Goal: Navigation & Orientation: Find specific page/section

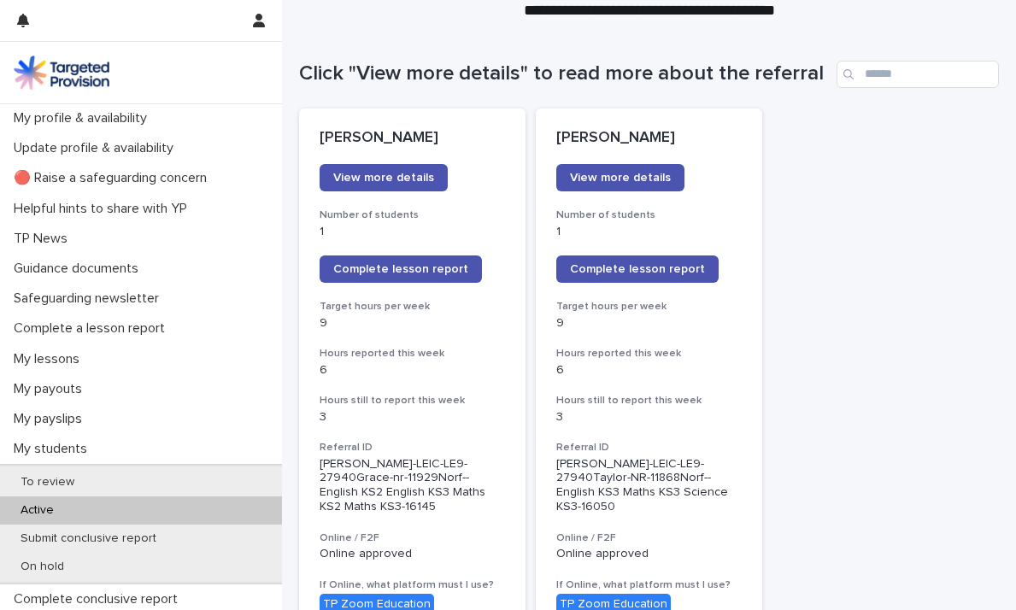
scroll to position [155, 0]
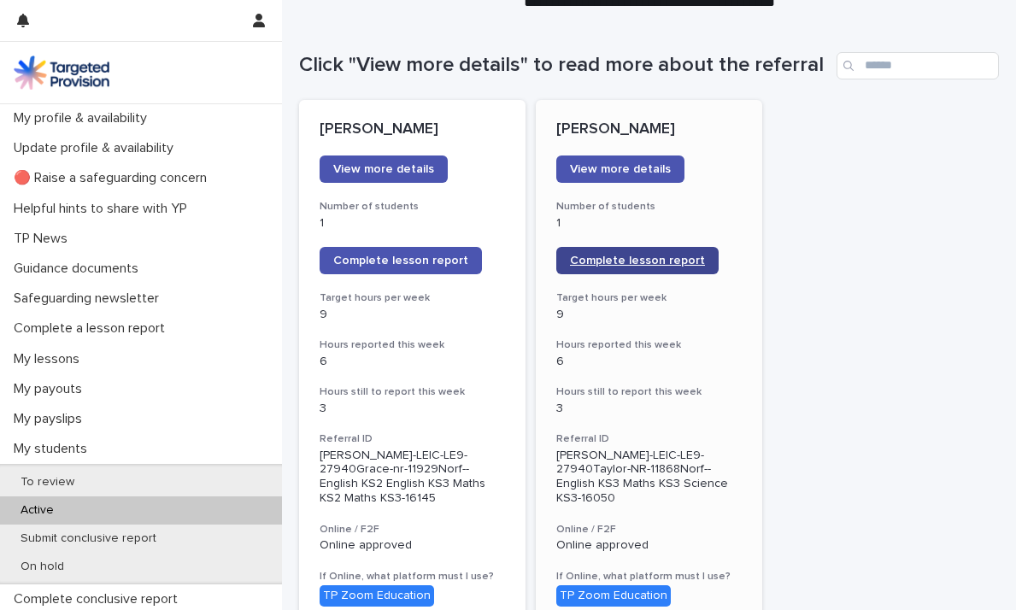
click at [592, 256] on span "Complete lesson report" at bounding box center [637, 261] width 135 height 12
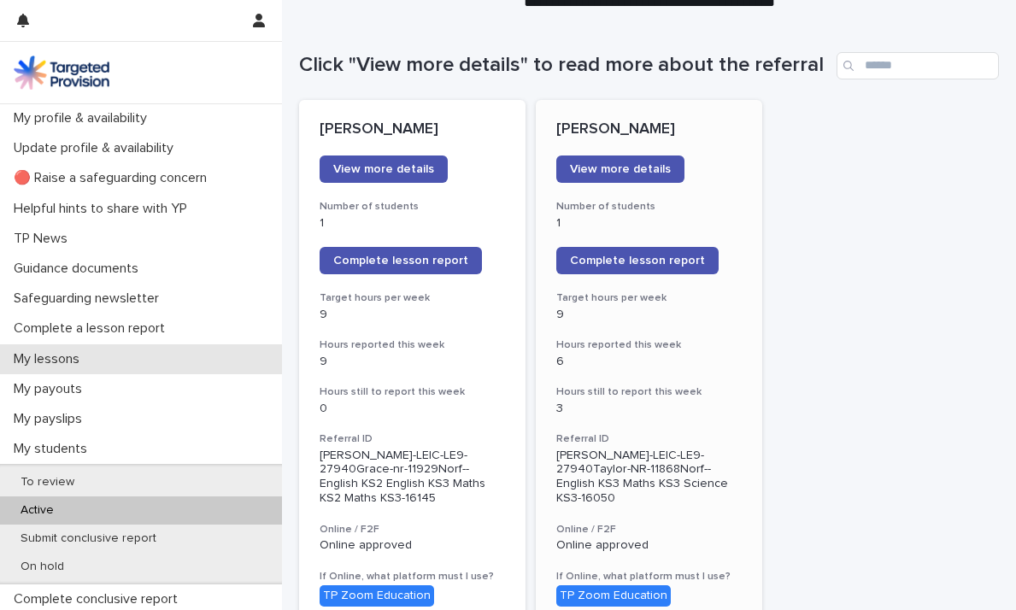
click at [51, 362] on p "My lessons" at bounding box center [50, 359] width 86 height 16
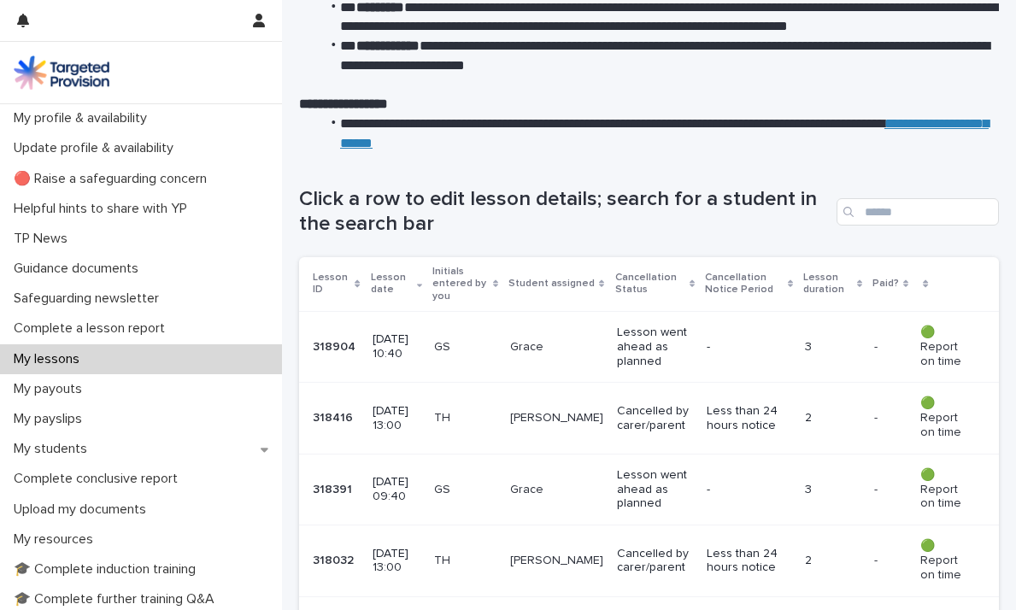
scroll to position [173, 0]
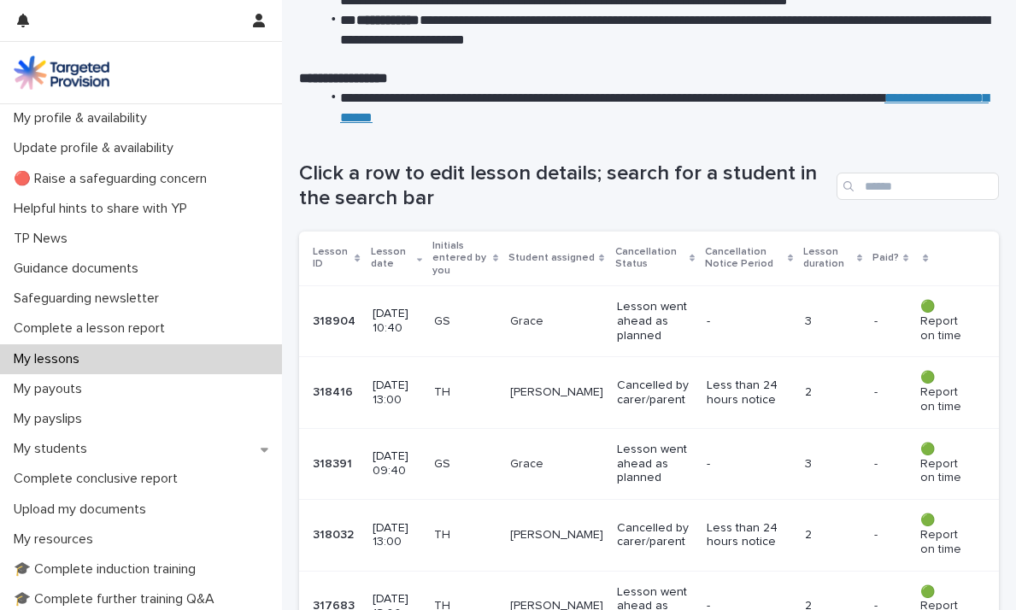
click at [547, 385] on p "[PERSON_NAME]" at bounding box center [556, 392] width 93 height 15
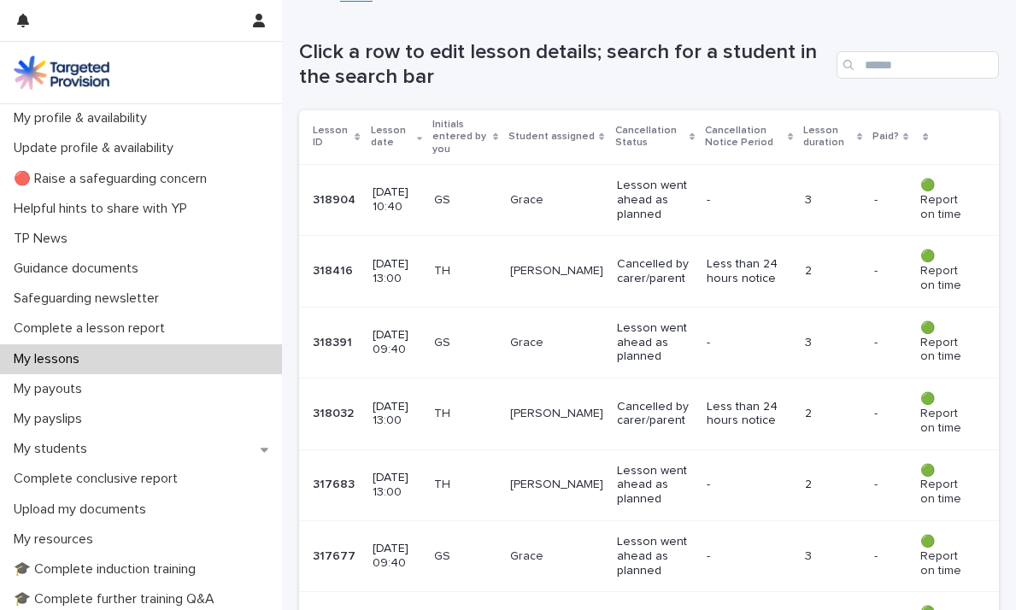
scroll to position [349, 0]
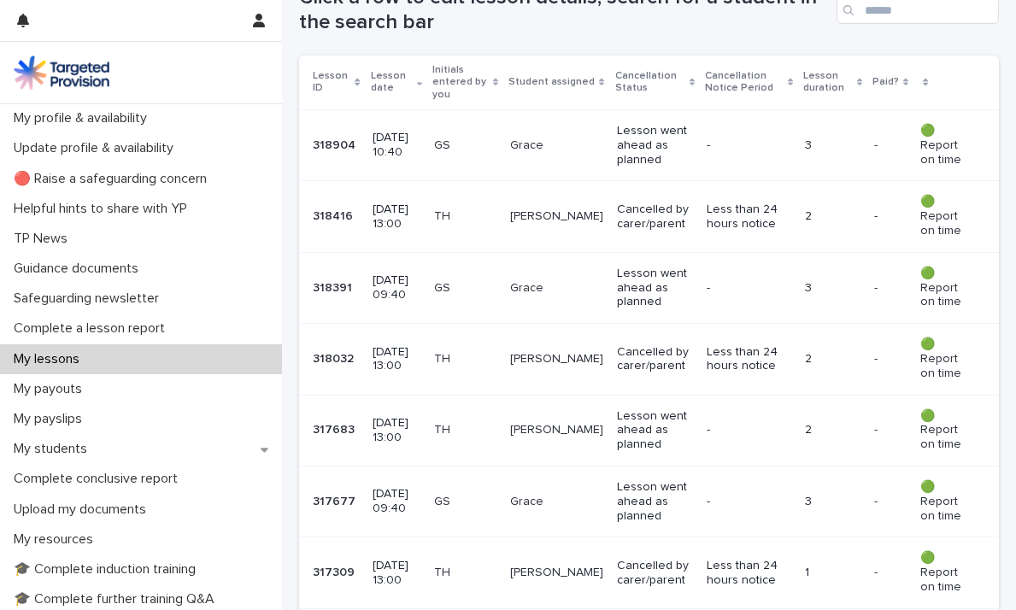
click at [450, 405] on td "TH" at bounding box center [465, 430] width 76 height 71
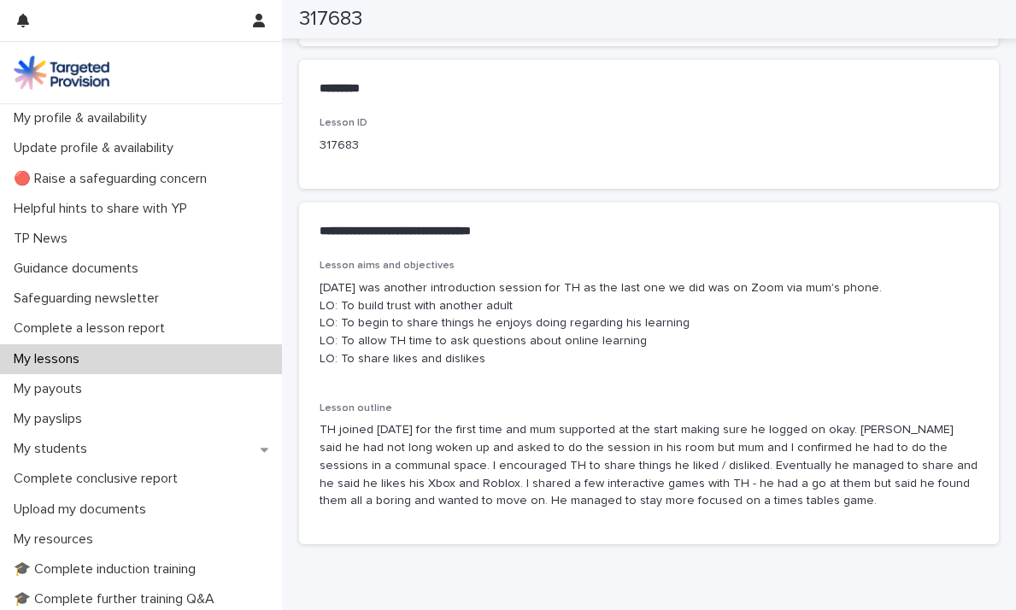
scroll to position [829, 0]
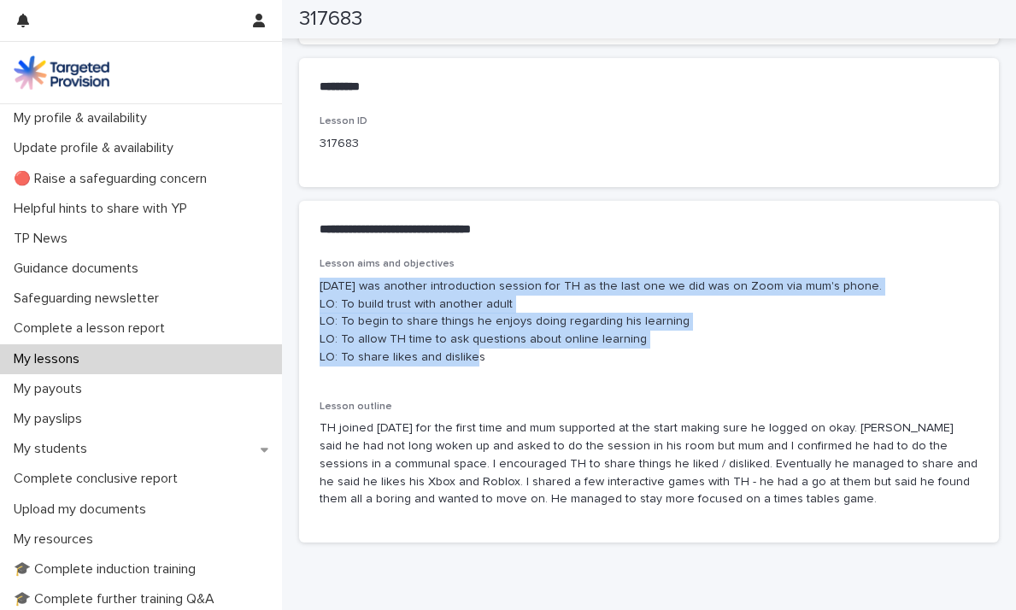
drag, startPoint x: 495, startPoint y: 375, endPoint x: 310, endPoint y: 291, distance: 202.7
click at [310, 291] on div "Lesson aims and objectives [DATE] was another introduction session for TH as th…" at bounding box center [649, 400] width 700 height 285
copy p "[DATE] was another introduction session for TH as the last one we did was on Zo…"
click at [68, 450] on p "My students" at bounding box center [54, 449] width 94 height 16
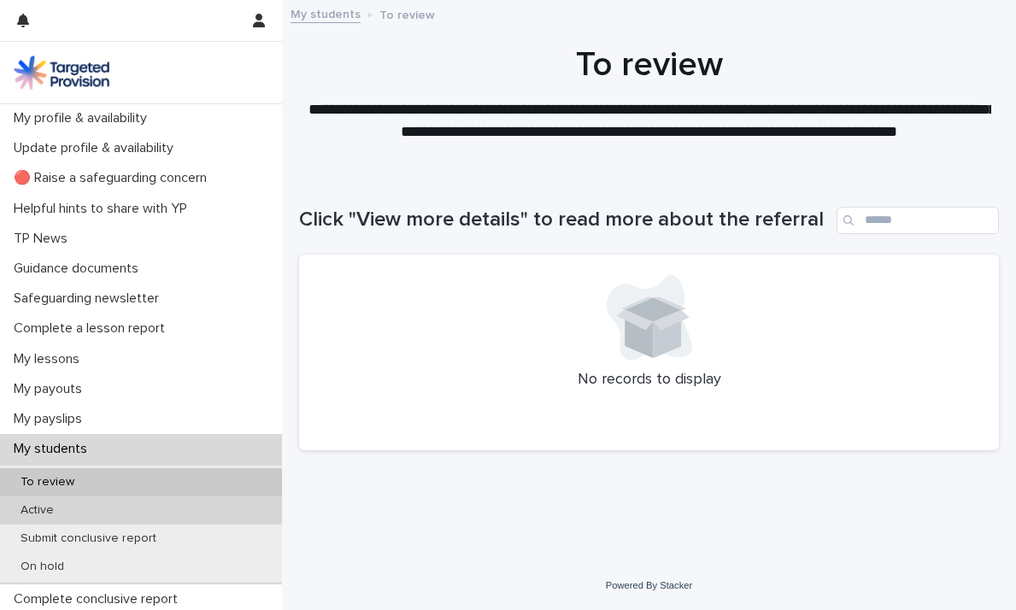
click at [57, 514] on p "Active" at bounding box center [37, 510] width 61 height 15
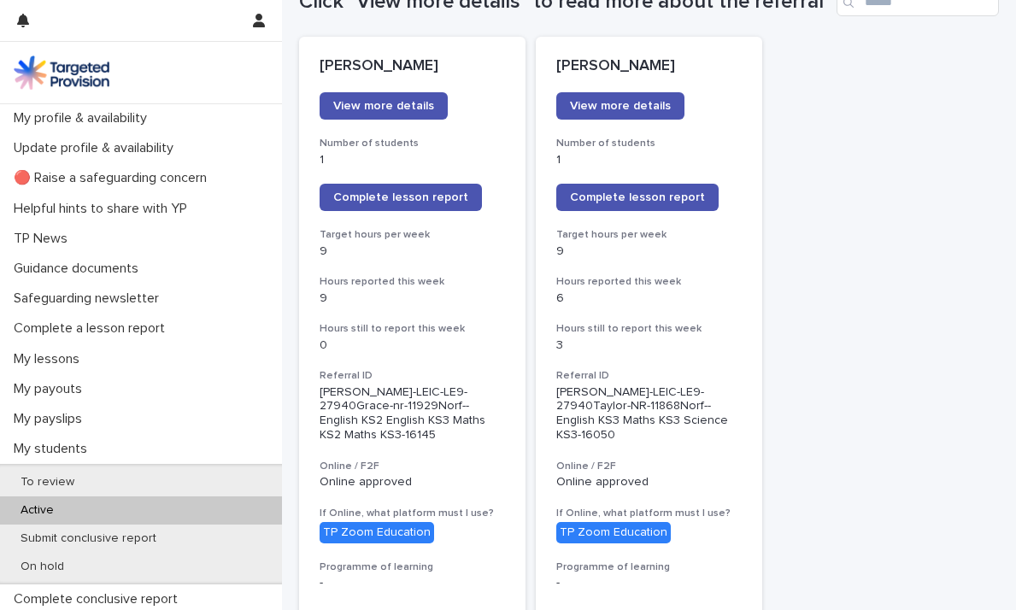
scroll to position [223, 0]
